Goal: Transaction & Acquisition: Purchase product/service

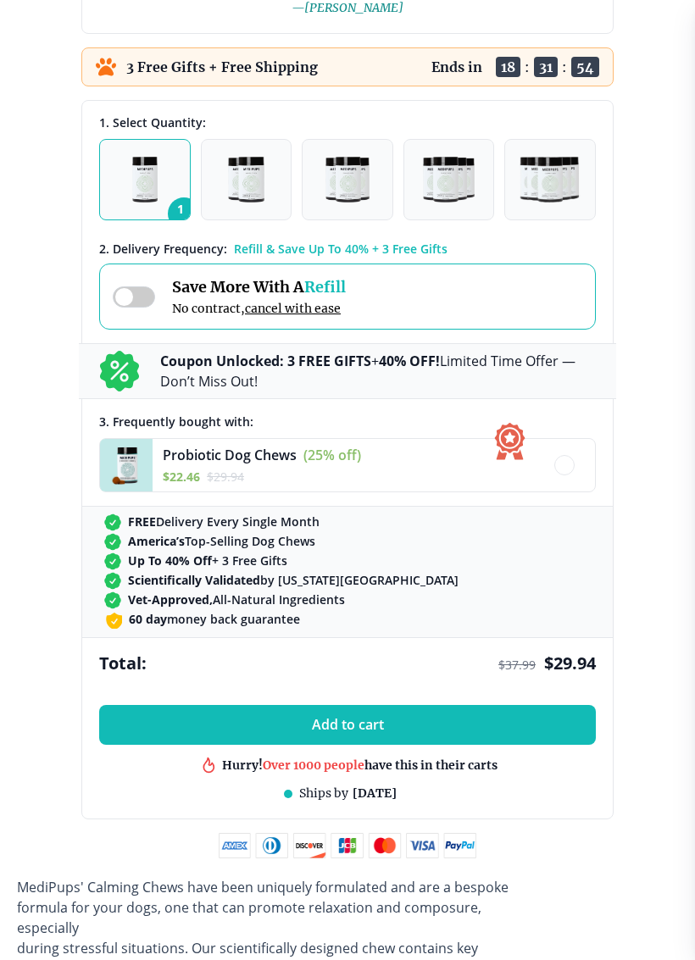
scroll to position [1107, 0]
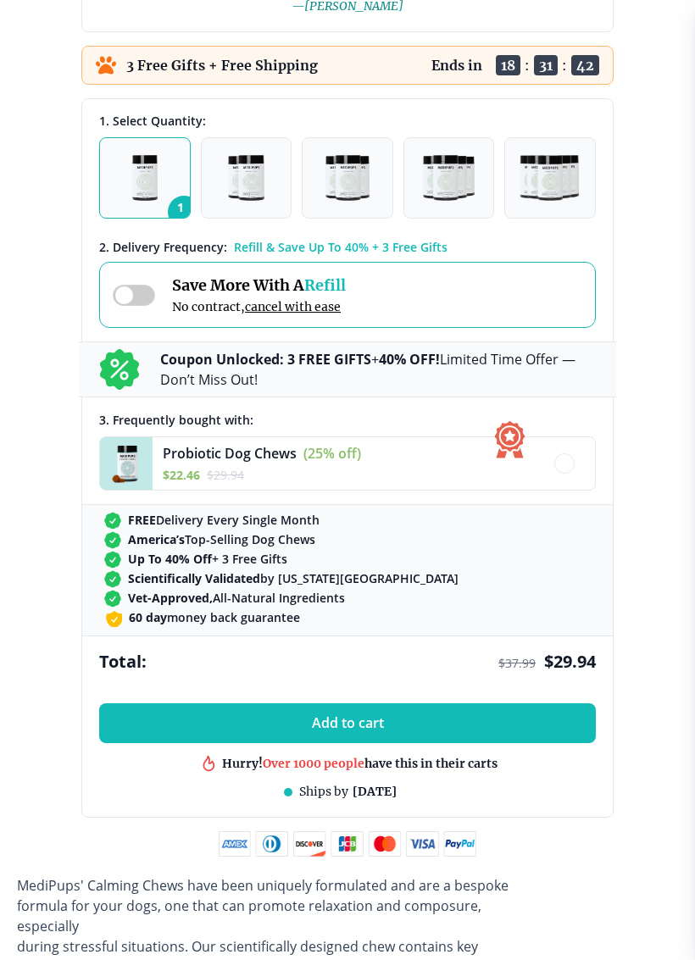
click at [245, 183] on img "button" at bounding box center [246, 178] width 36 height 46
click at [132, 159] on img "button" at bounding box center [145, 178] width 26 height 46
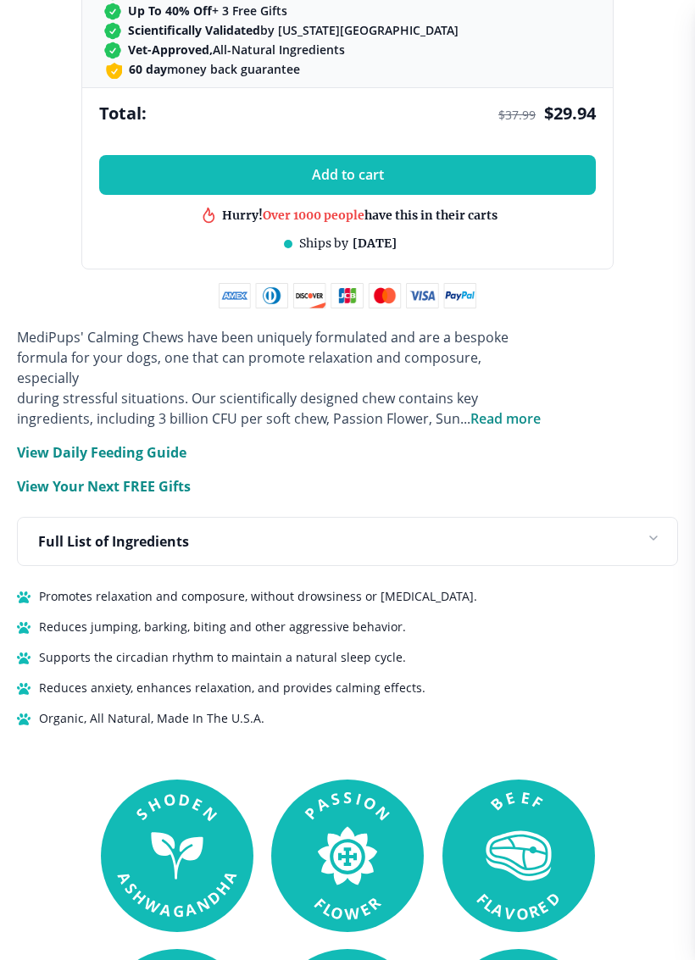
scroll to position [1656, 0]
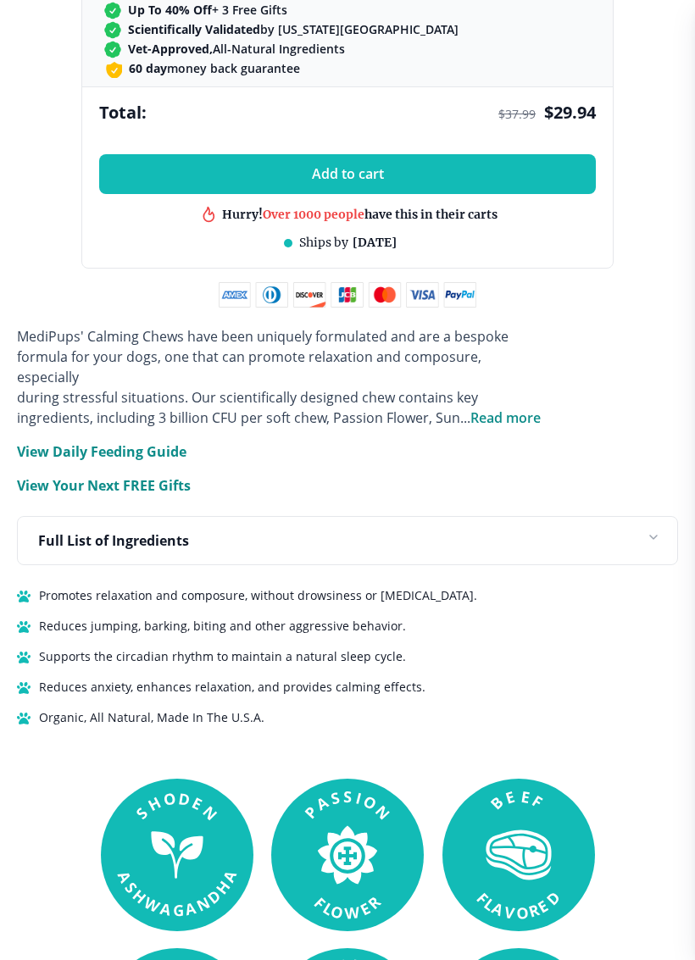
click at [126, 441] on p "View Daily Feeding Guide" at bounding box center [101, 451] width 169 height 20
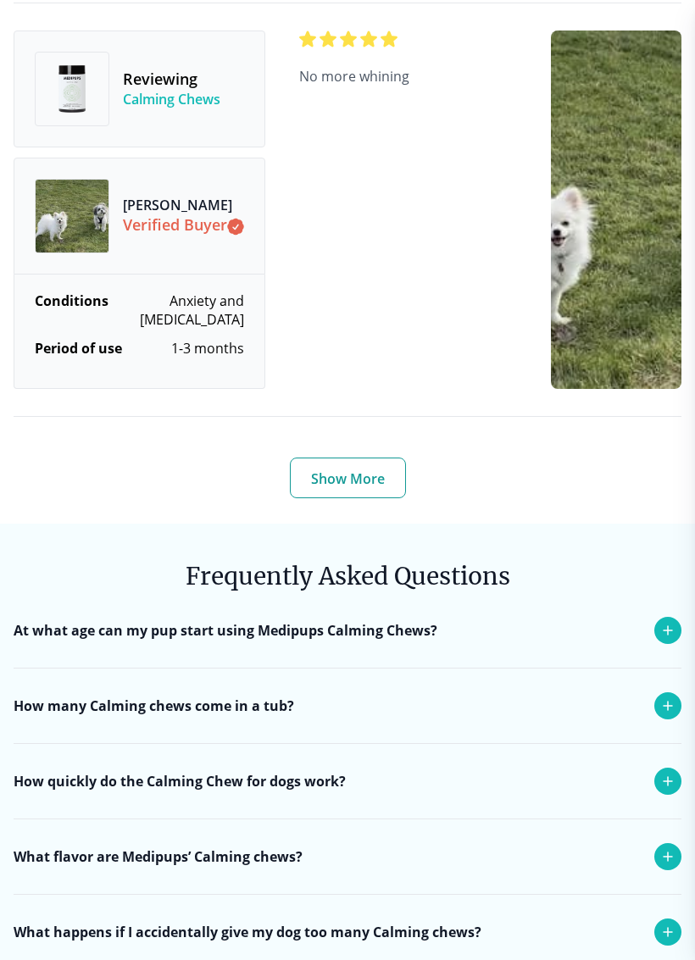
scroll to position [7355, 0]
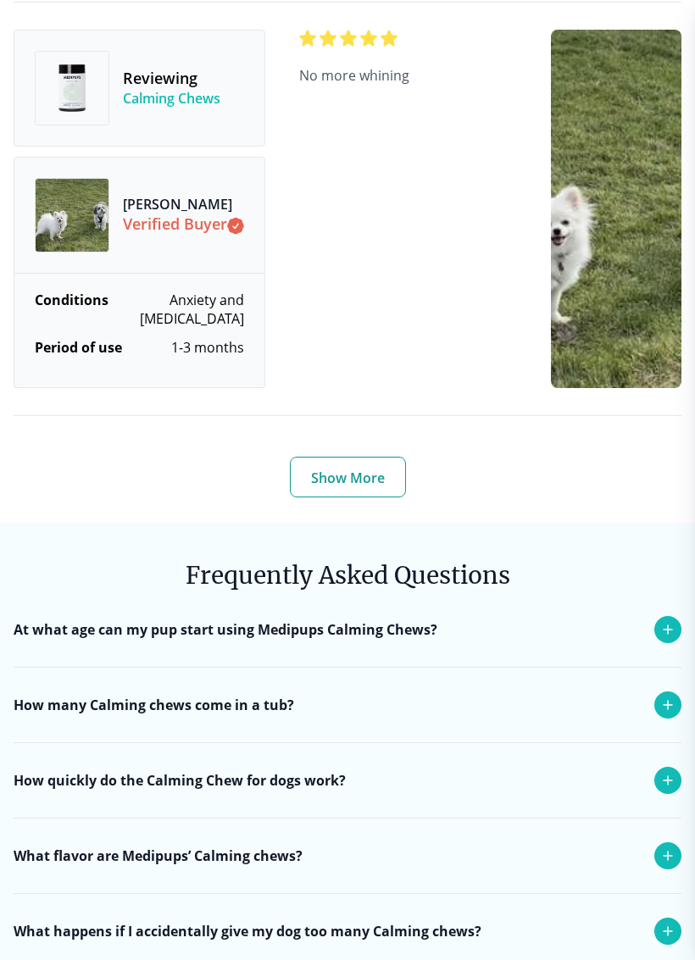
click at [579, 680] on div "How many Calming chews come in a tub?" at bounding box center [348, 705] width 668 height 75
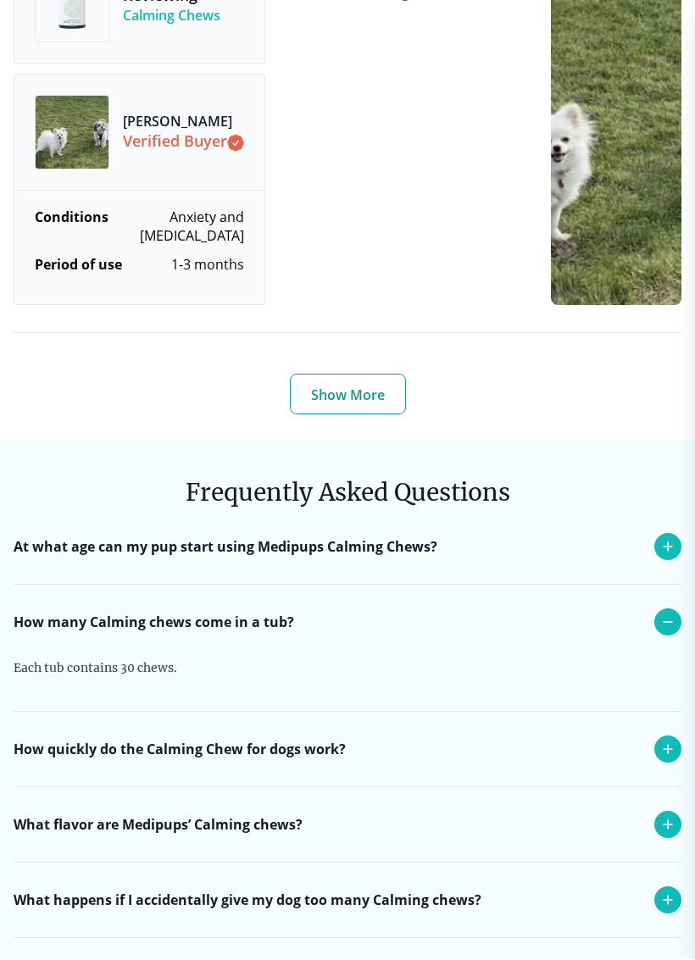
scroll to position [7438, 0]
click at [536, 730] on div "How quickly do the Calming Chew for dogs work?" at bounding box center [348, 749] width 668 height 75
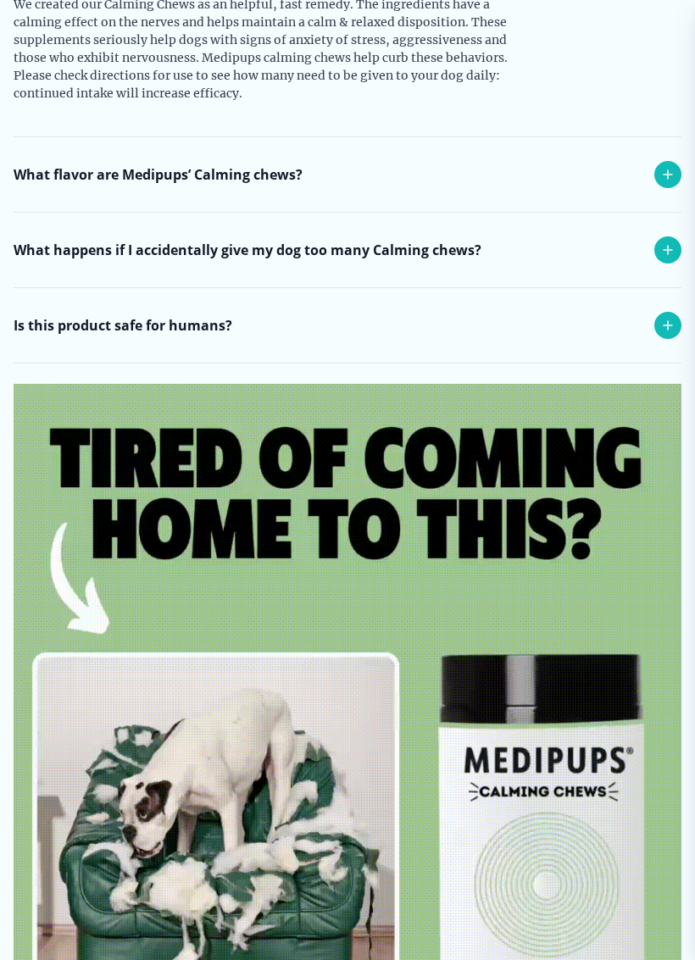
scroll to position [8232, 0]
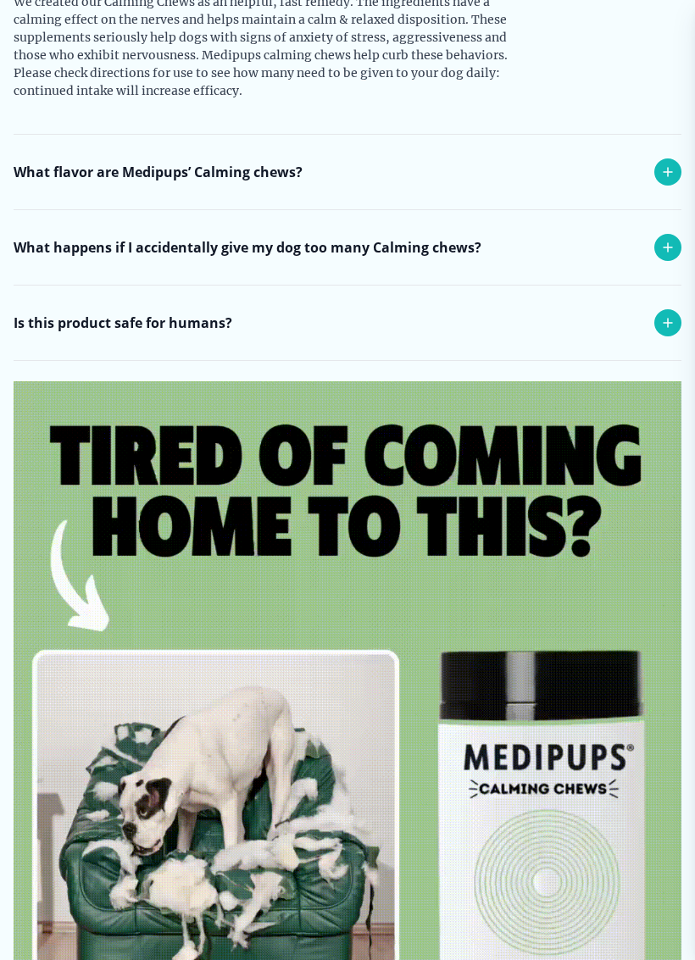
click at [671, 313] on icon at bounding box center [668, 323] width 20 height 20
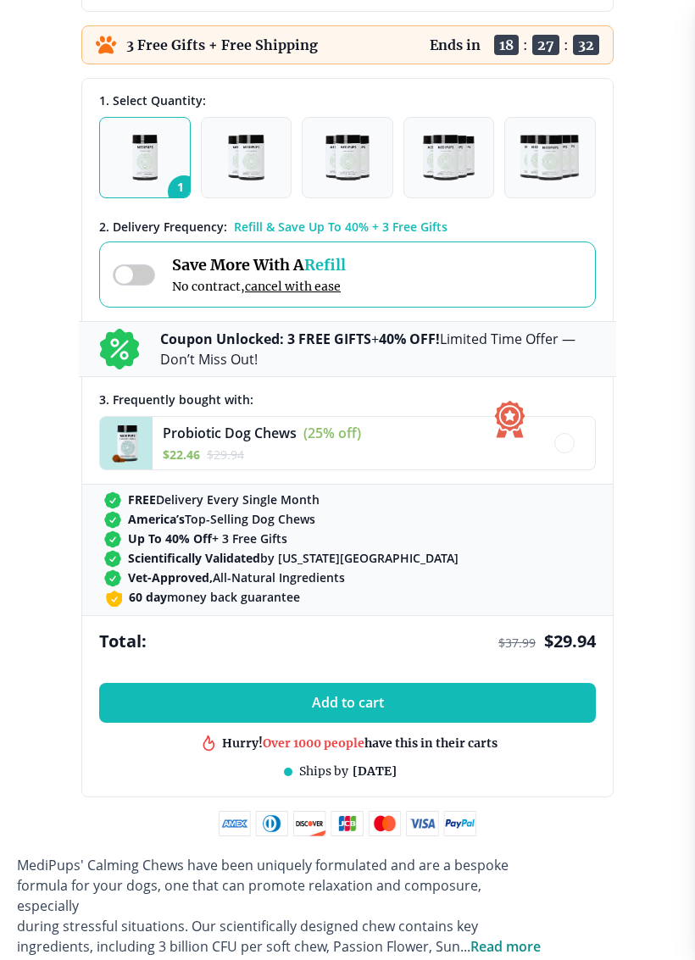
scroll to position [1128, 0]
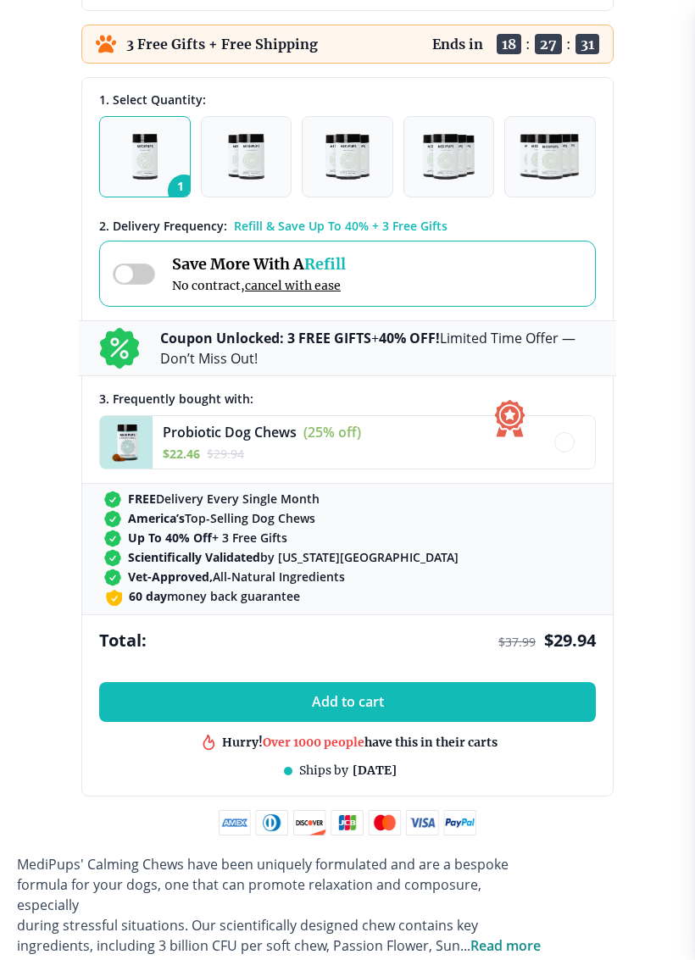
click at [367, 698] on span "Add to cart" at bounding box center [348, 702] width 72 height 16
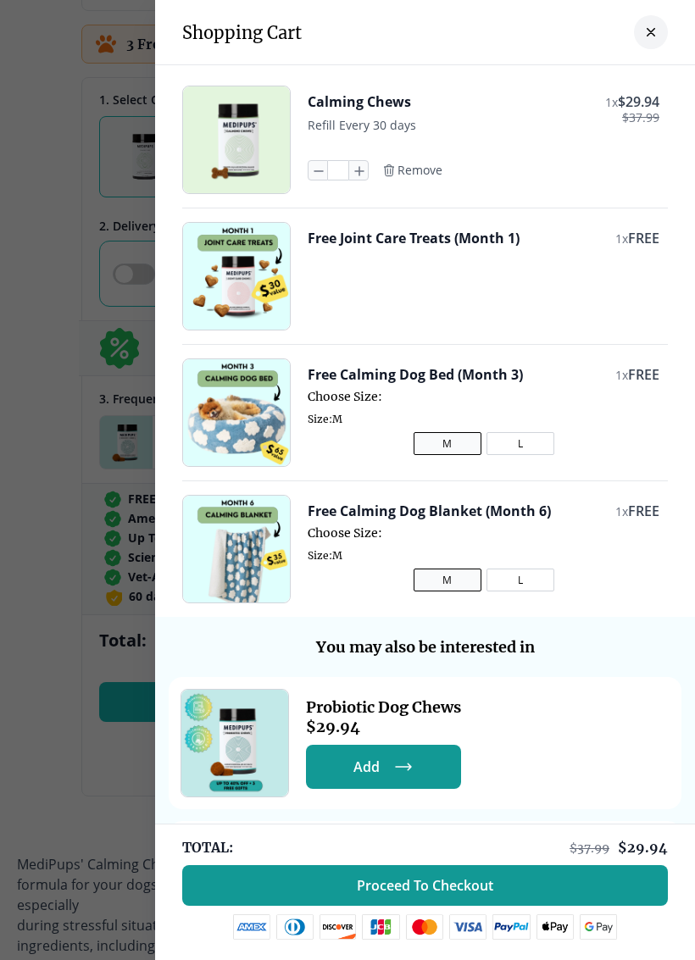
click at [535, 451] on button "L" at bounding box center [520, 443] width 68 height 23
click at [534, 586] on button "L" at bounding box center [520, 580] width 68 height 23
click at [53, 123] on div at bounding box center [347, 480] width 695 height 960
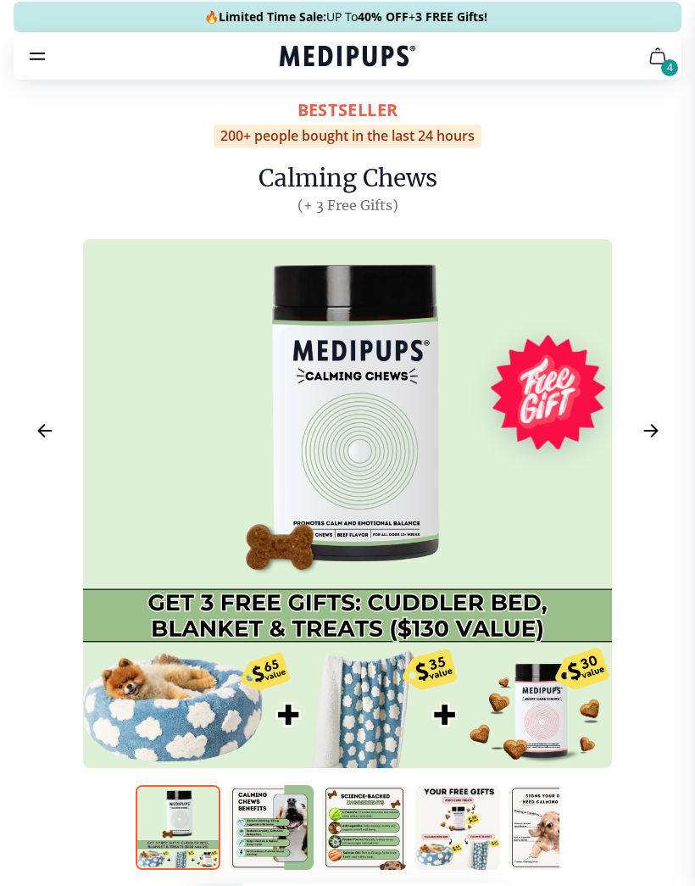
scroll to position [0, 0]
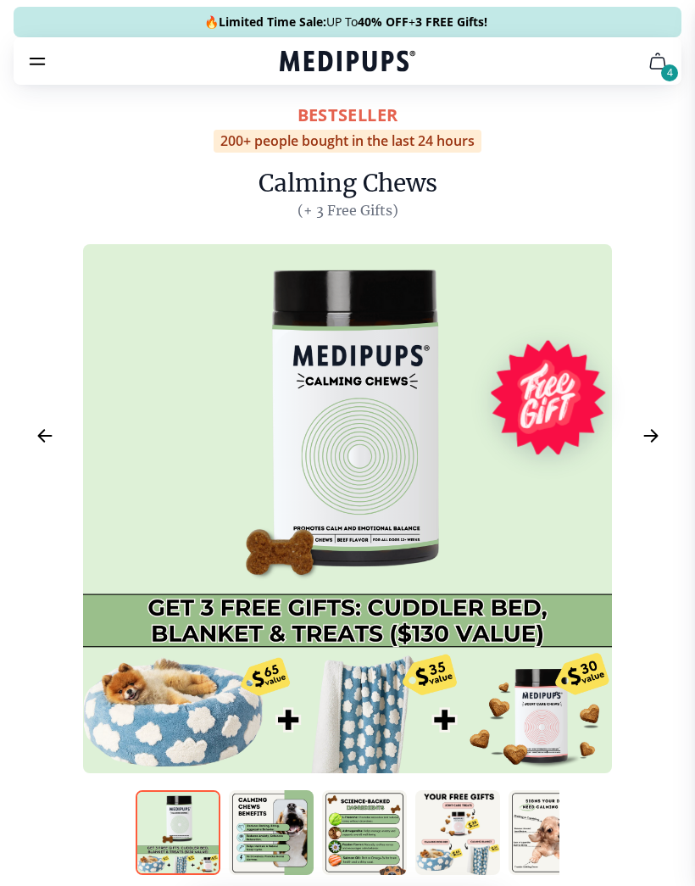
click at [663, 64] on icon "cart" at bounding box center [657, 61] width 20 height 20
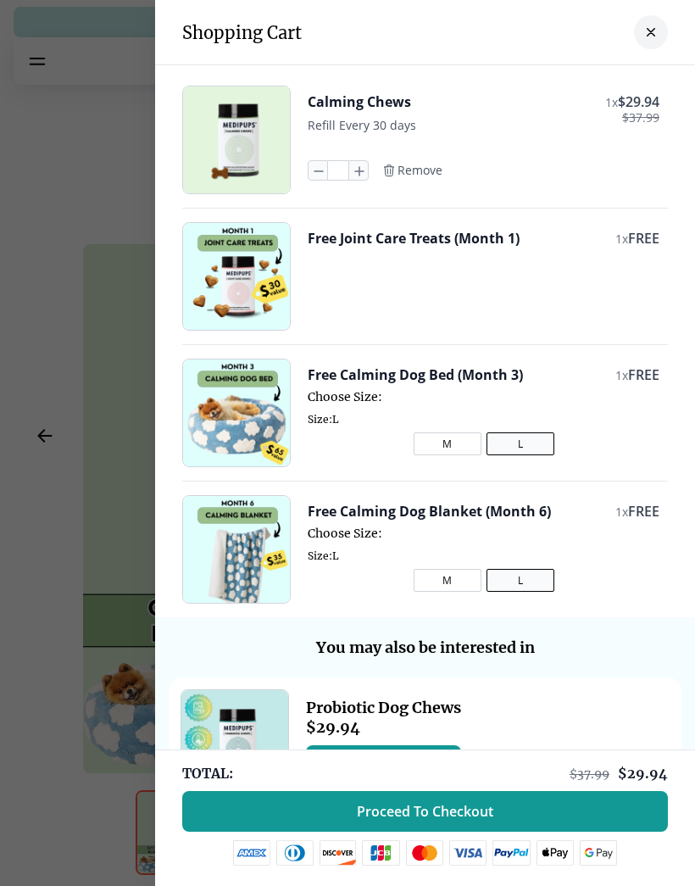
click at [661, 697] on div "Probiotic Dog Chews $ 29.94 Add Add" at bounding box center [425, 743] width 513 height 132
click at [672, 582] on div "Calming Chews 1 x $ 29.94 $ 37.99 Refill Every 30 days * Remove Free Joint Care…" at bounding box center [425, 341] width 540 height 552
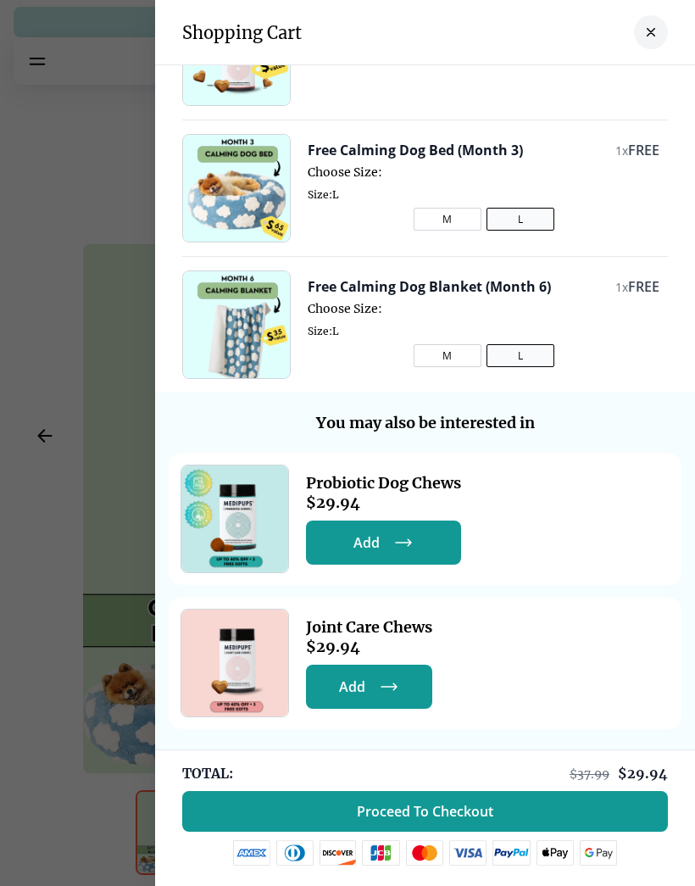
scroll to position [225, 0]
click at [438, 808] on span "Proceed To Checkout" at bounding box center [425, 810] width 136 height 17
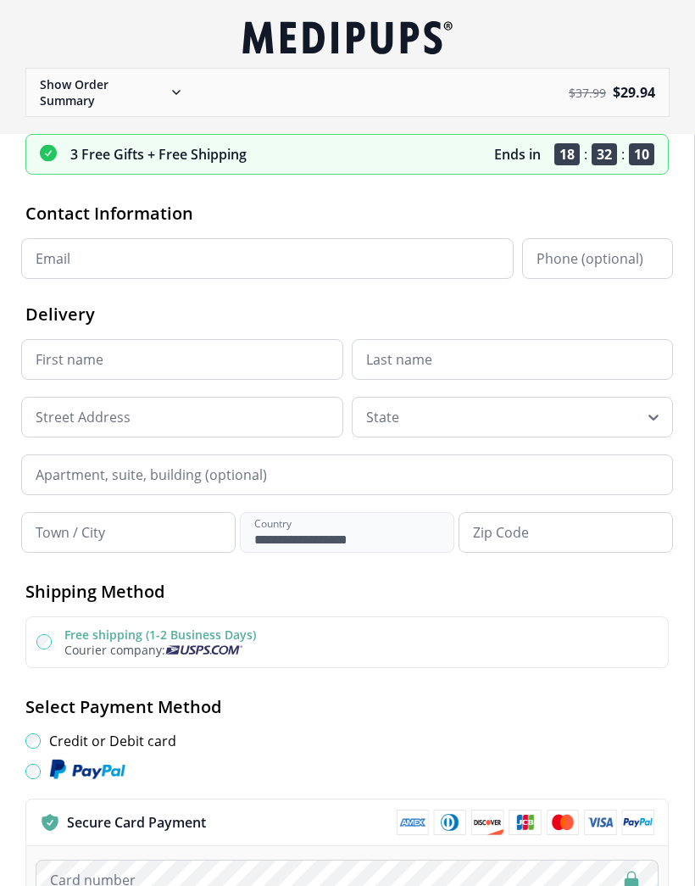
click at [289, 263] on input "Email" at bounding box center [267, 258] width 492 height 41
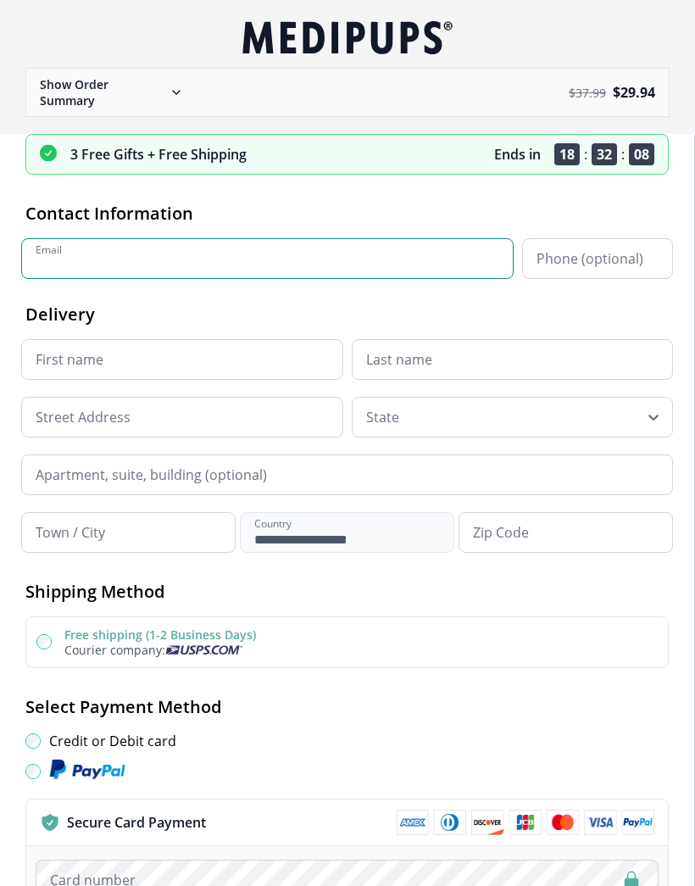
type input "**********"
type input "*********"
type input "********"
type input "*****"
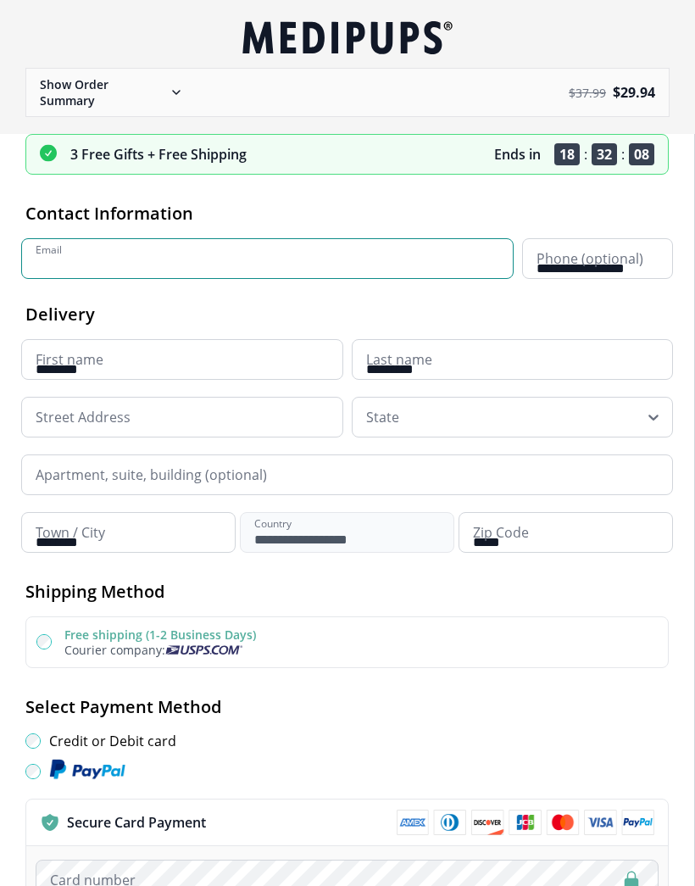
type input "**********"
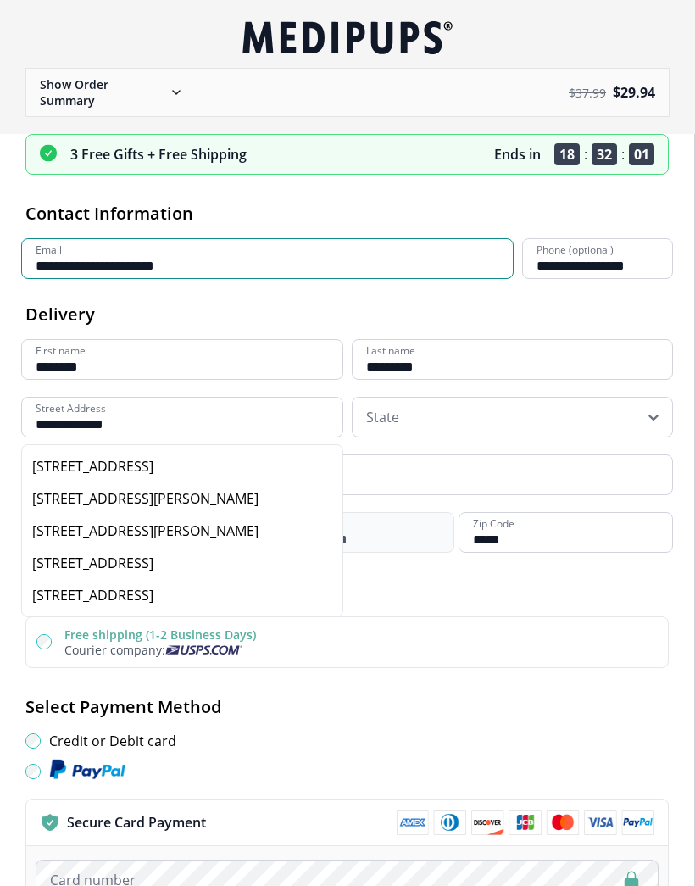
click at [208, 469] on div "33 Oakmont Rd, Lakewood, NJ, USA" at bounding box center [182, 466] width 300 height 19
type input "**********"
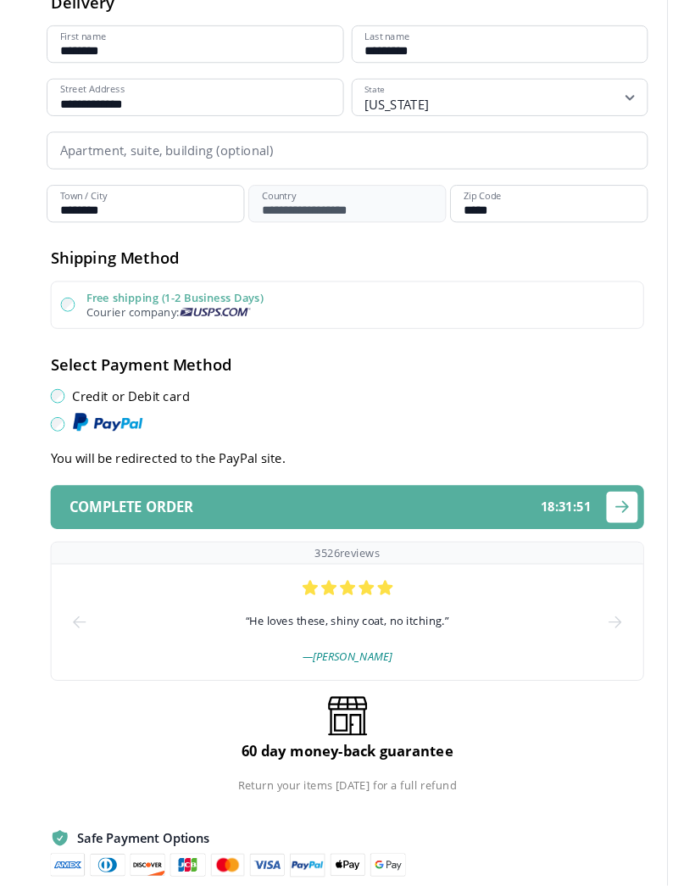
scroll to position [312, 0]
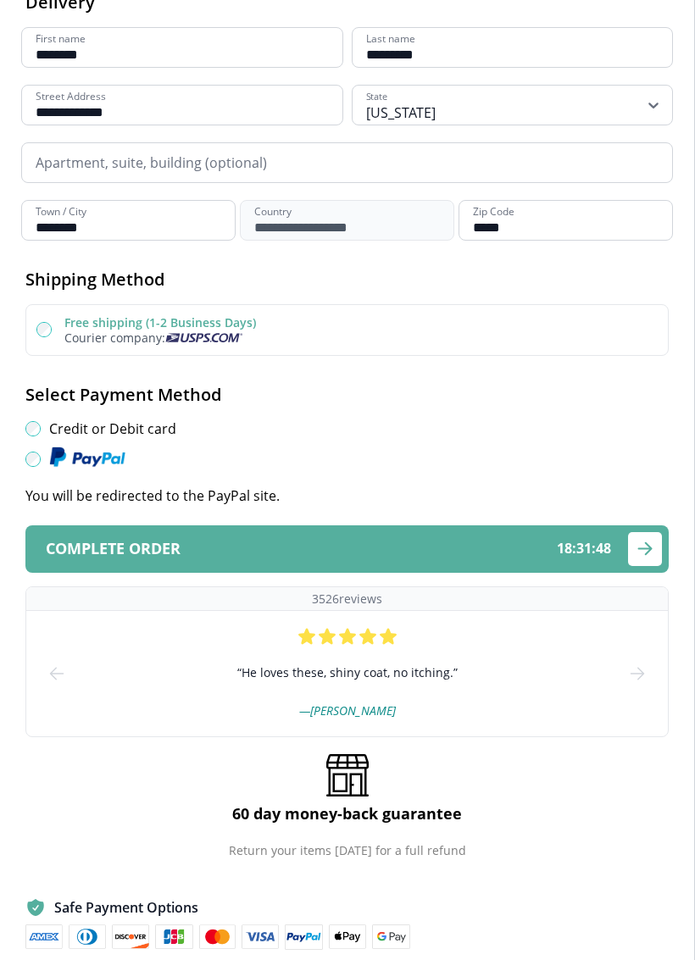
click at [521, 551] on div "Complete order 18 : 31 : 48" at bounding box center [328, 549] width 565 height 16
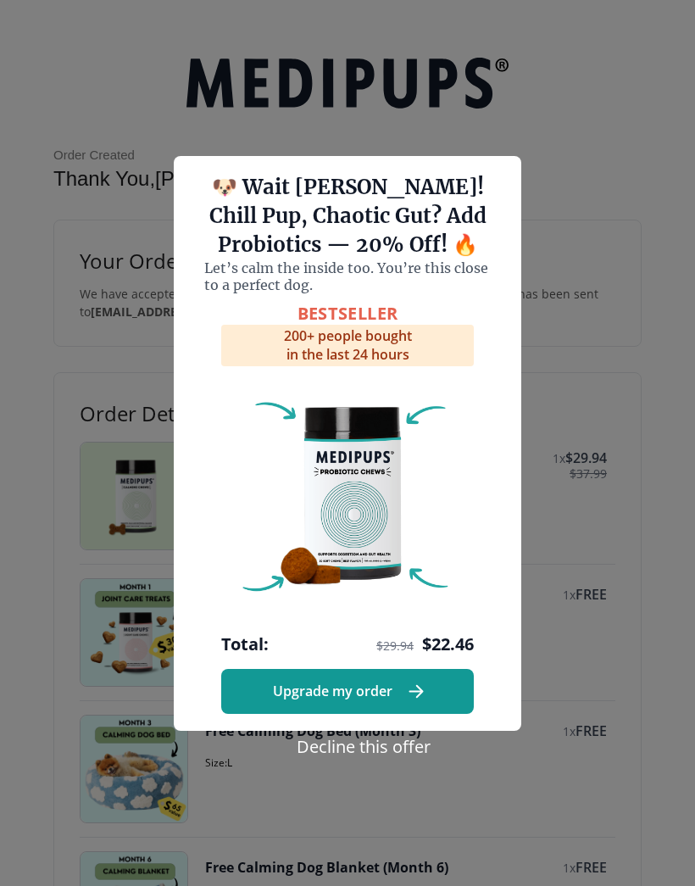
click at [383, 754] on button "Decline this offer" at bounding box center [364, 746] width 144 height 25
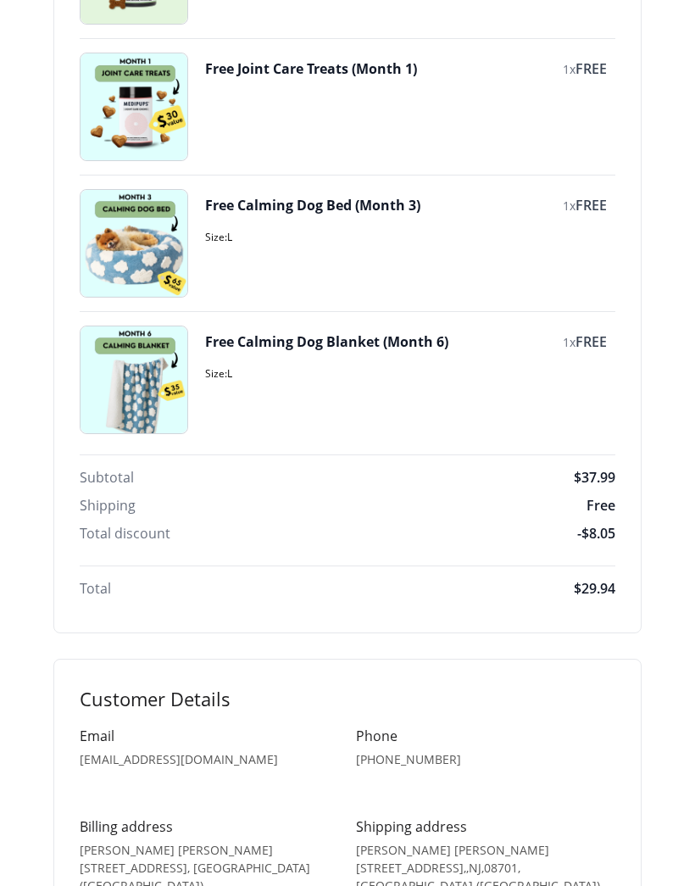
scroll to position [521, 0]
